Goal: Information Seeking & Learning: Learn about a topic

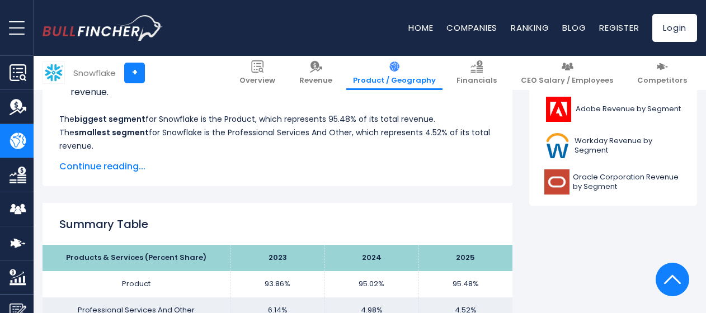
scroll to position [672, 0]
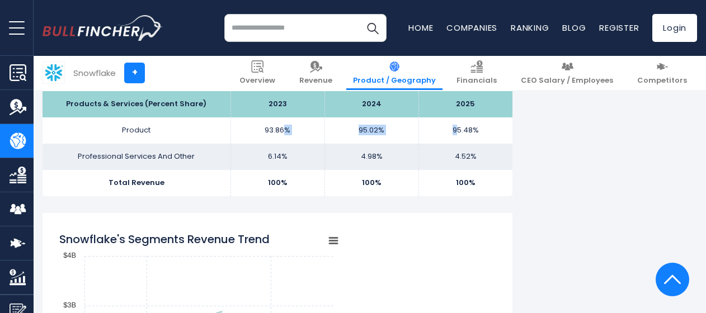
drag, startPoint x: 283, startPoint y: 129, endPoint x: 458, endPoint y: 130, distance: 175.2
click at [458, 130] on tr "Product 93.86% 95.02% 95.48%" at bounding box center [278, 131] width 470 height 26
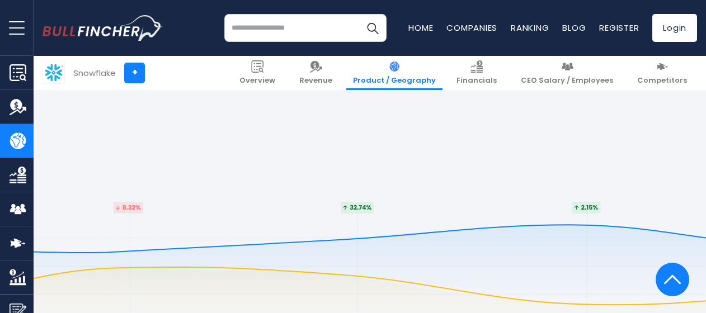
scroll to position [2254, 0]
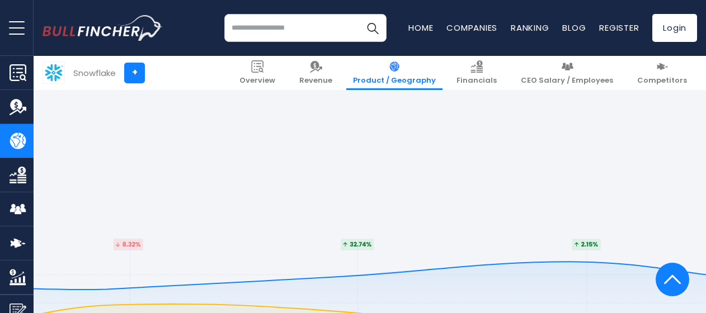
drag, startPoint x: 516, startPoint y: 243, endPoint x: 499, endPoint y: 244, distance: 16.2
click at [671, 282] on img at bounding box center [672, 280] width 17 height 34
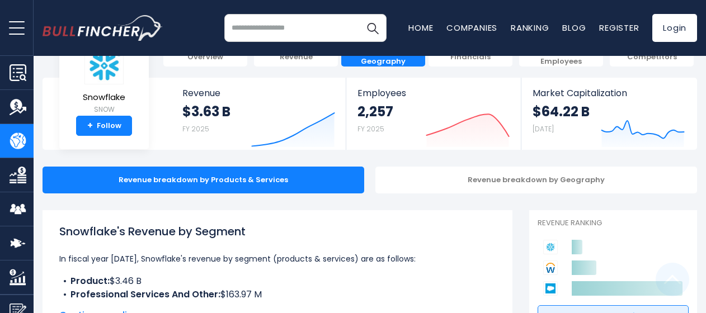
scroll to position [0, 0]
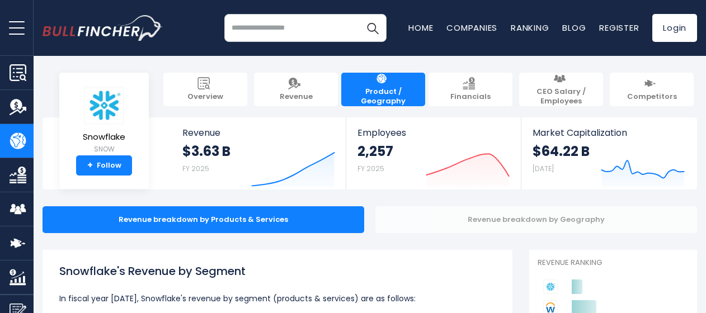
click at [468, 212] on div "Revenue breakdown by Geography" at bounding box center [537, 220] width 322 height 27
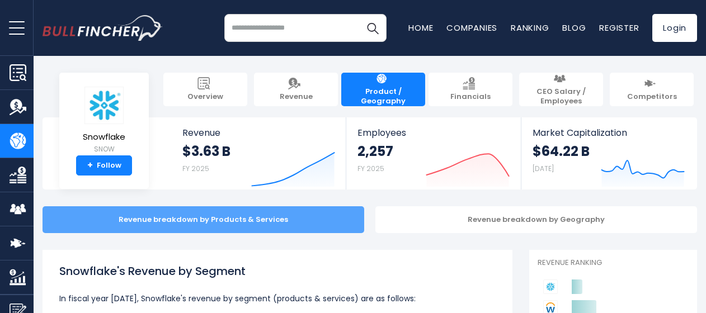
click at [358, 219] on div "Revenue breakdown by Products & Services" at bounding box center [204, 220] width 322 height 27
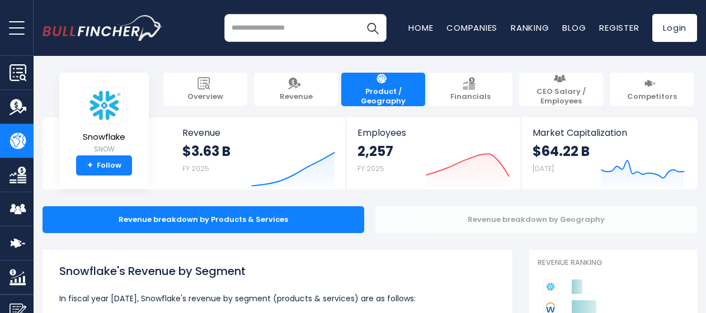
click at [402, 221] on div "Revenue breakdown by Geography" at bounding box center [537, 220] width 322 height 27
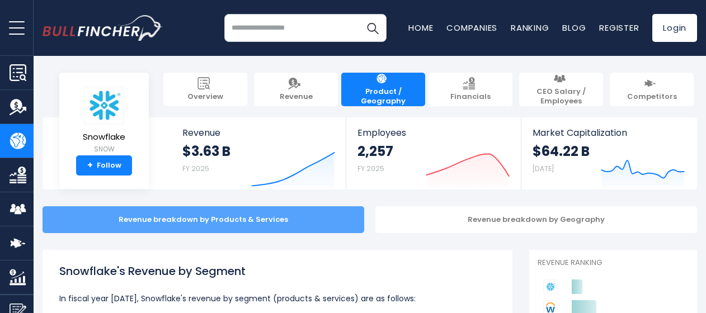
click at [306, 223] on div "Revenue breakdown by Products & Services" at bounding box center [204, 220] width 322 height 27
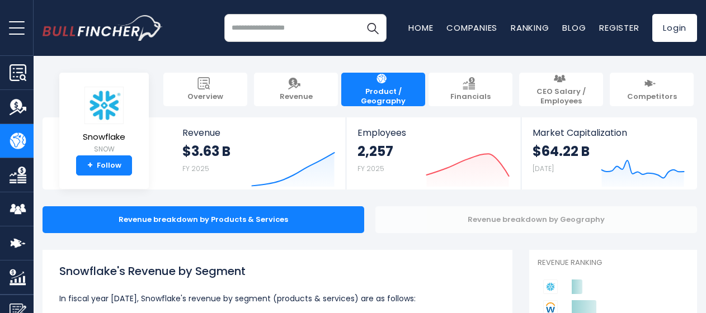
click at [428, 219] on div "Revenue breakdown by Geography" at bounding box center [537, 220] width 322 height 27
